Goal: Task Accomplishment & Management: Use online tool/utility

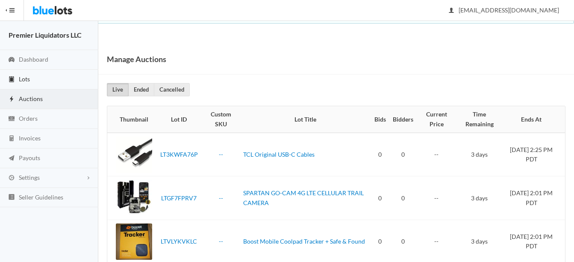
click at [22, 77] on span "Lots" at bounding box center [24, 78] width 11 height 7
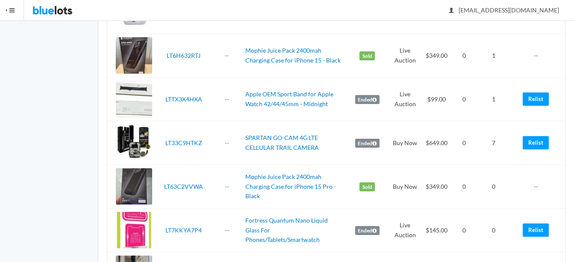
scroll to position [1966, 0]
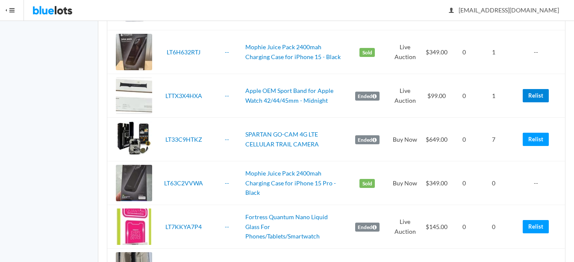
click at [534, 95] on link "Relist" at bounding box center [536, 95] width 26 height 13
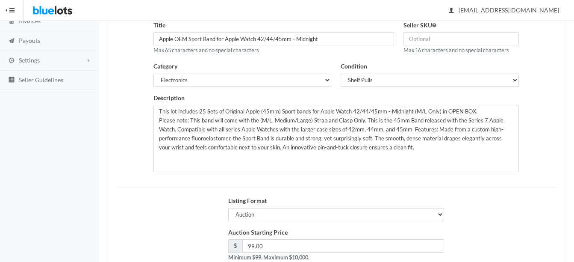
scroll to position [128, 0]
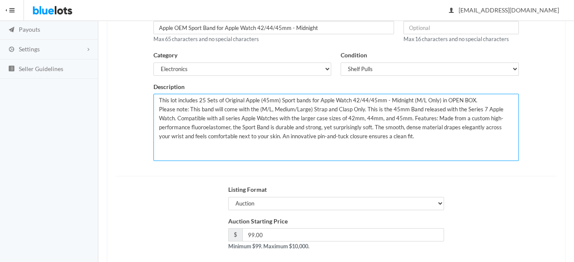
click at [436, 101] on textarea "This lot includes 25 Sets of Original Apple (45mm) Sport bands for Apple Watch …" at bounding box center [335, 127] width 365 height 67
click at [483, 101] on textarea "This lot includes 25 Sets of Original Apple (45mm) Sport bands for Apple Watch …" at bounding box center [335, 127] width 365 height 67
click at [492, 102] on textarea "This lot includes 25 Sets of Original Apple (45mm) Sport bands for Apple Watch …" at bounding box center [335, 127] width 365 height 67
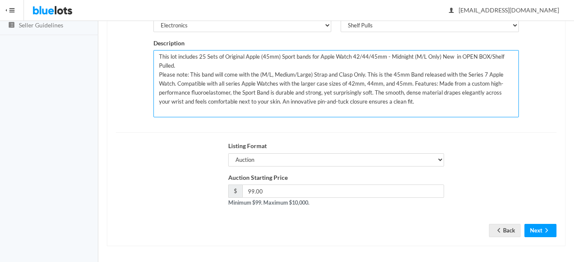
scroll to position [173, 0]
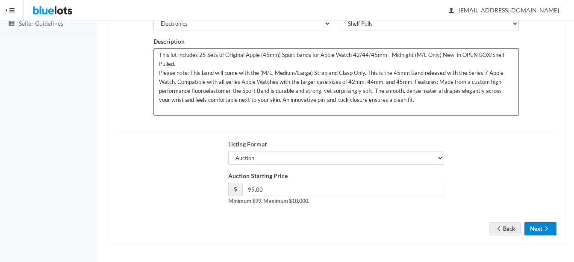
type textarea "This lot includes 25 Sets of Original Apple (45mm) Sport bands for Apple Watch …"
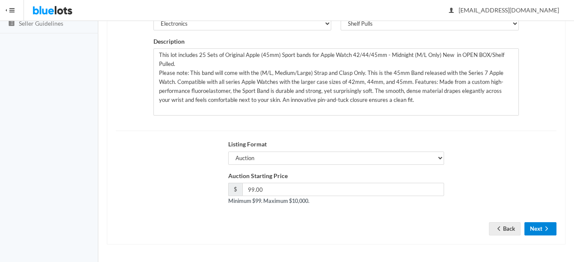
click at [535, 223] on button "Next" at bounding box center [540, 228] width 32 height 13
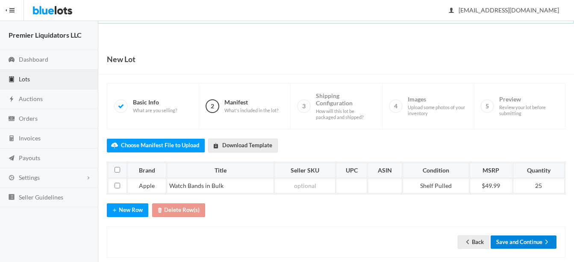
click at [518, 247] on button "Save and Continue" at bounding box center [524, 241] width 66 height 13
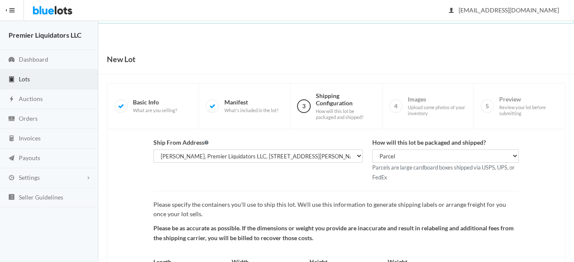
scroll to position [89, 0]
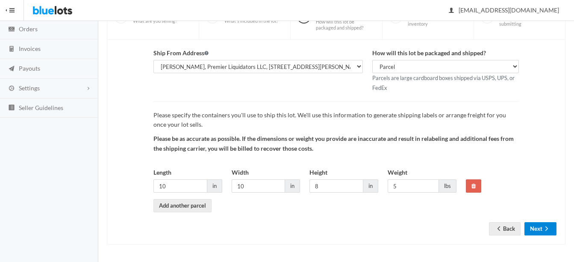
click at [541, 235] on button "Next" at bounding box center [540, 228] width 32 height 13
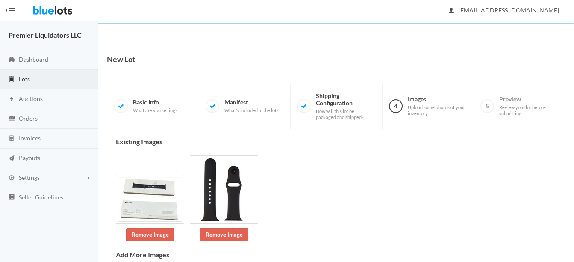
scroll to position [147, 0]
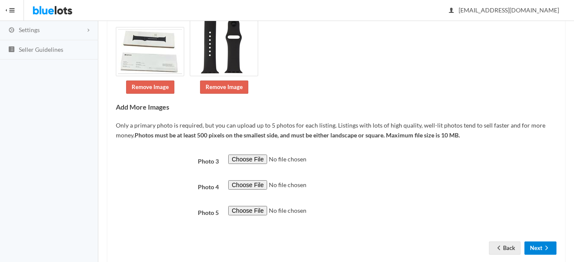
click at [535, 244] on button "Next" at bounding box center [540, 247] width 32 height 13
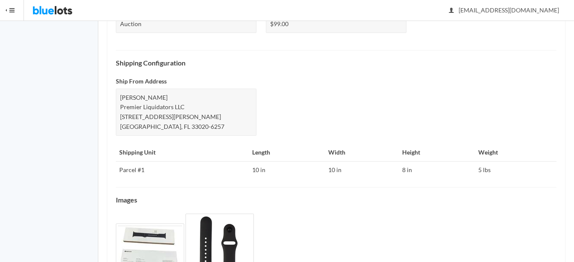
scroll to position [416, 0]
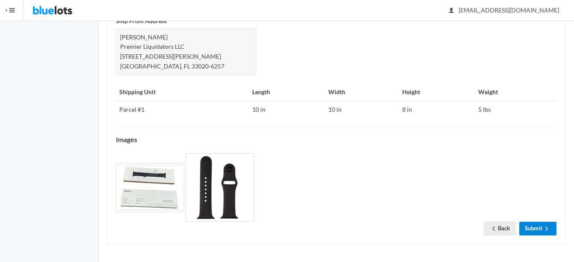
click at [544, 230] on icon "arrow forward" at bounding box center [546, 228] width 9 height 7
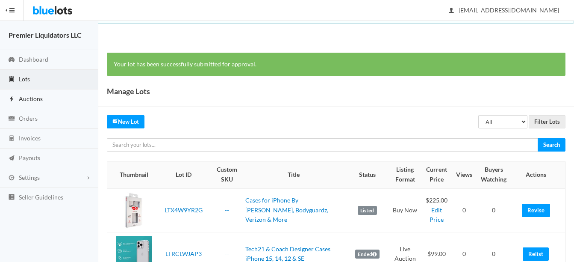
click at [26, 97] on span "Auctions" at bounding box center [31, 98] width 24 height 7
